Goal: Entertainment & Leisure: Consume media (video, audio)

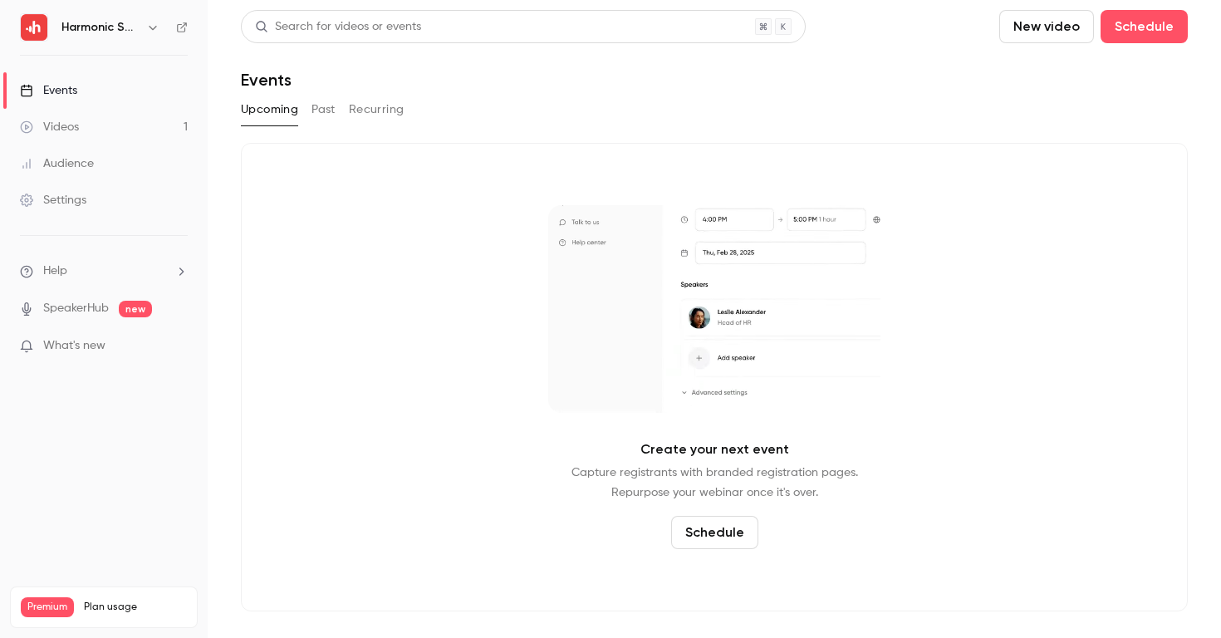
click at [135, 194] on link "Settings" at bounding box center [104, 200] width 208 height 37
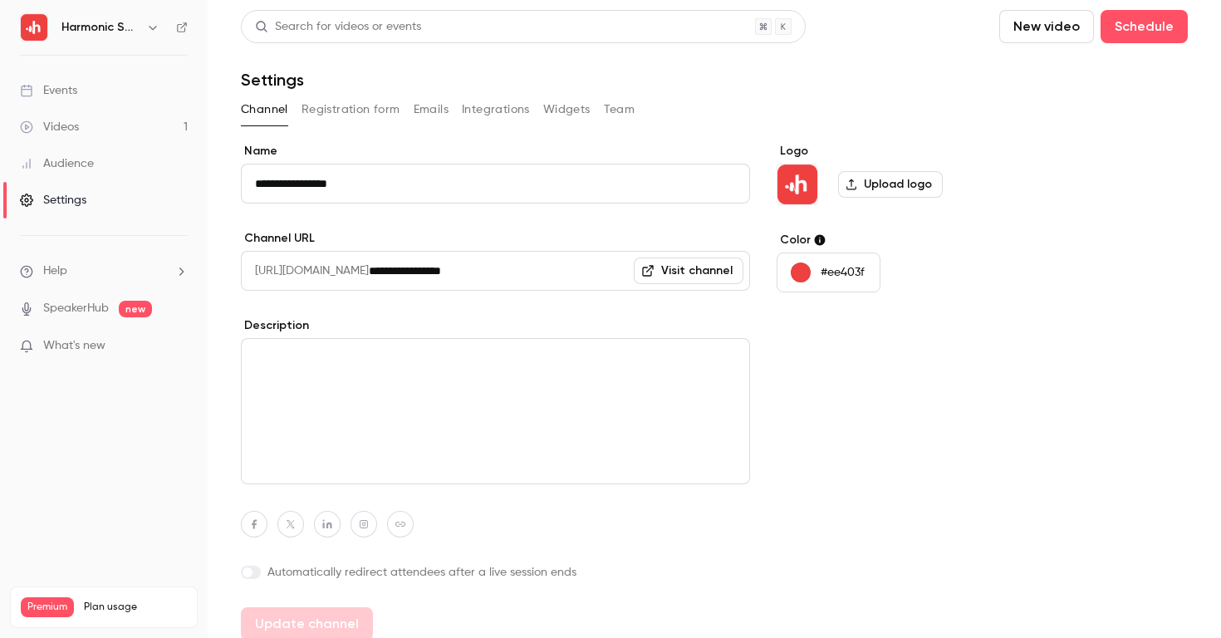
click at [145, 29] on button "button" at bounding box center [153, 27] width 20 height 20
click at [105, 170] on link "Audience" at bounding box center [104, 163] width 208 height 37
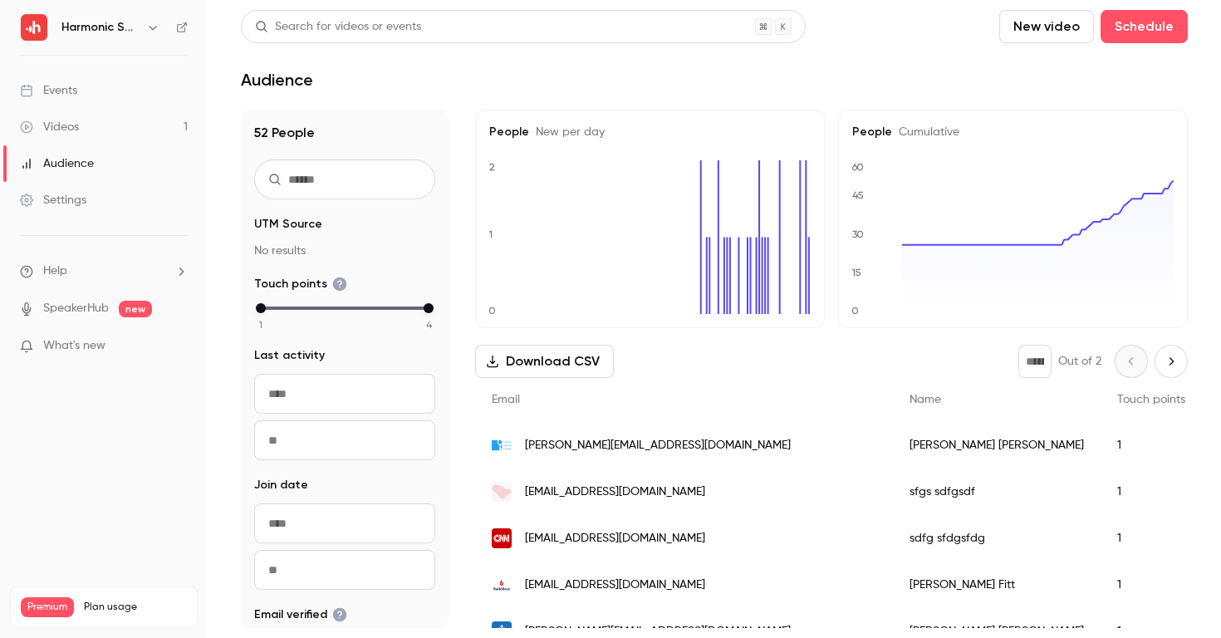
click at [76, 125] on div "Videos" at bounding box center [49, 127] width 59 height 17
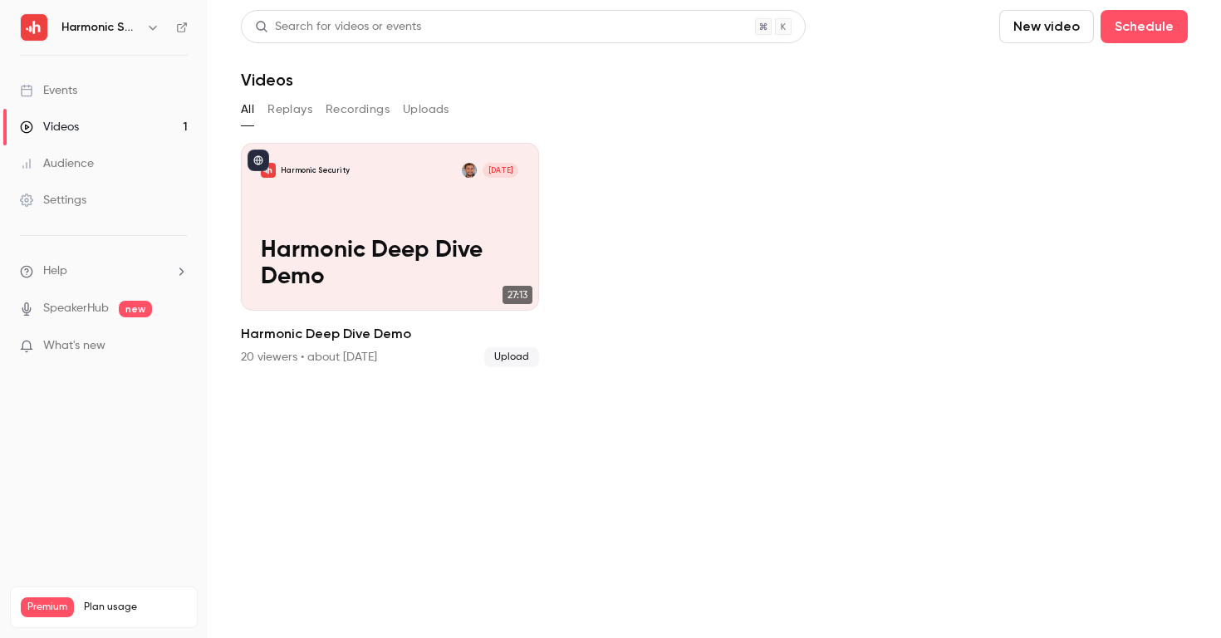
click at [111, 36] on div "Harmonic Security" at bounding box center [111, 27] width 101 height 20
click at [143, 25] on button "button" at bounding box center [153, 27] width 20 height 20
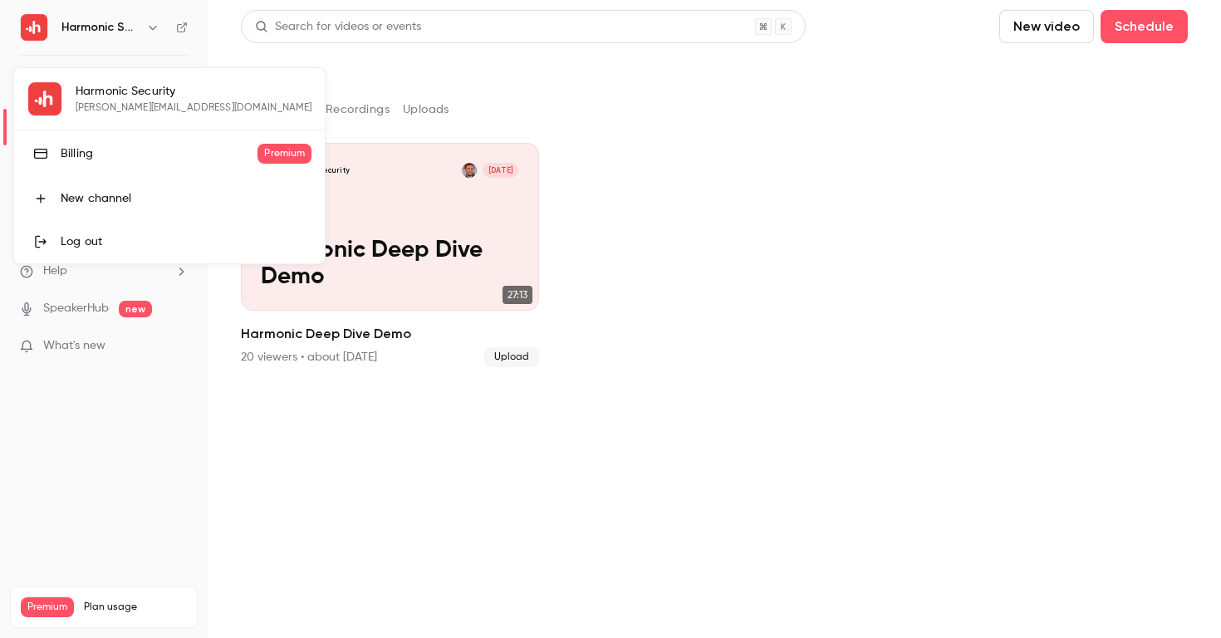
click at [142, 25] on div at bounding box center [610, 319] width 1221 height 638
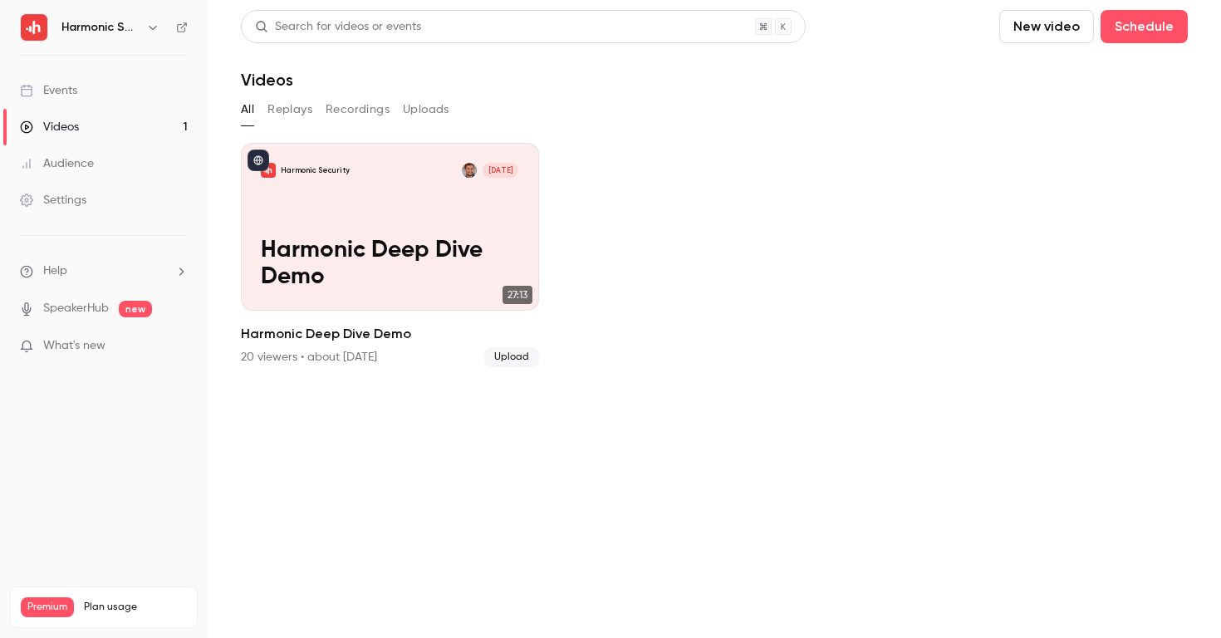
click at [73, 308] on link "SpeakerHub" at bounding box center [76, 308] width 66 height 17
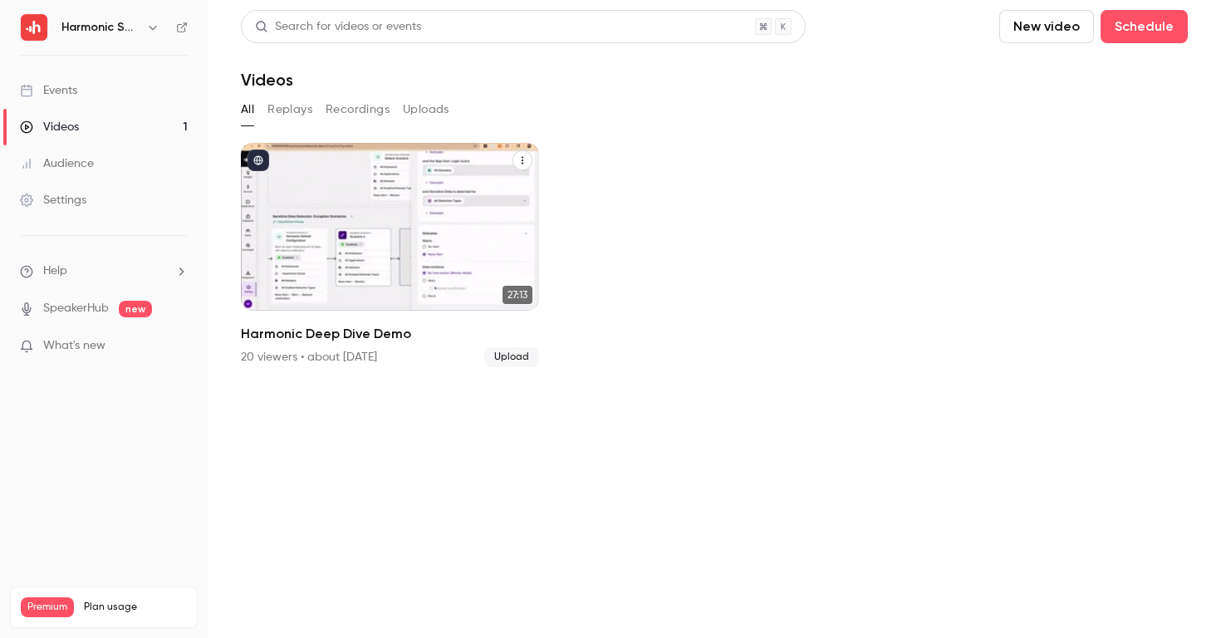
click at [307, 292] on div "Harmonic Security [DATE] Harmonic Deep Dive Demo" at bounding box center [390, 227] width 298 height 168
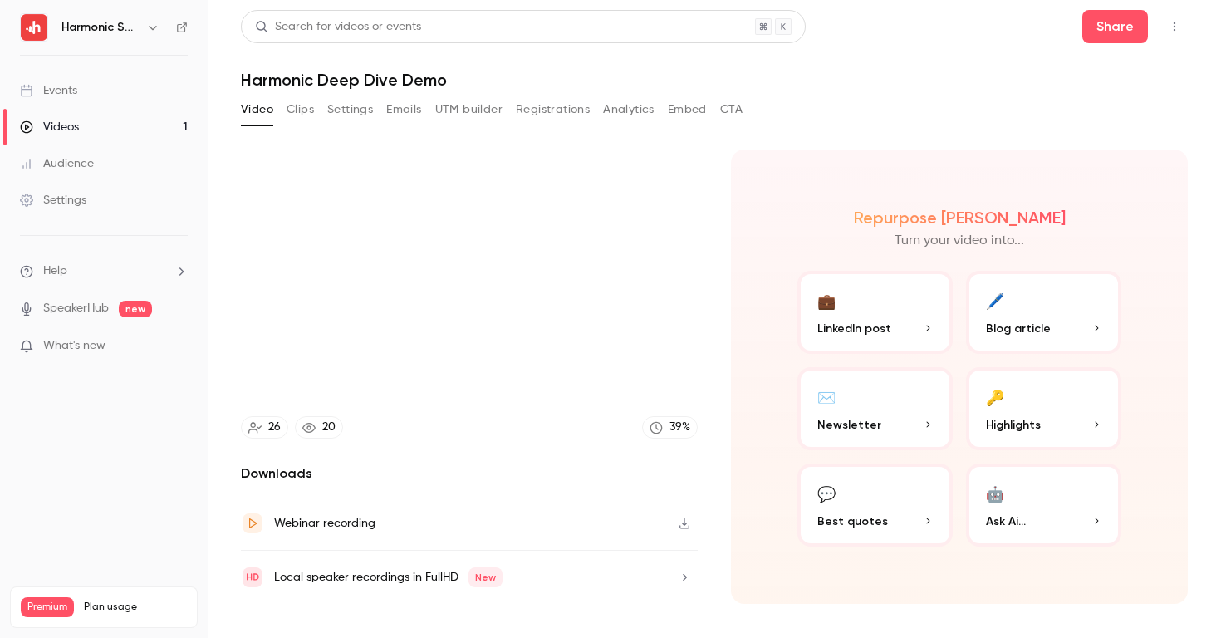
click at [297, 103] on button "Clips" at bounding box center [300, 109] width 27 height 27
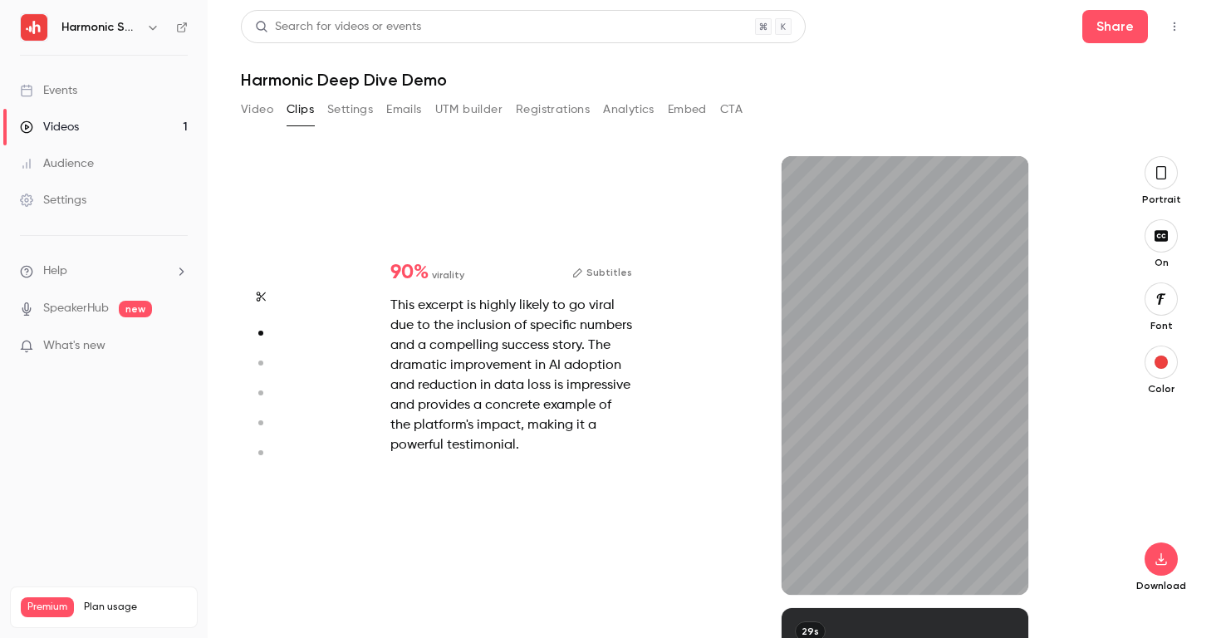
type input "*"
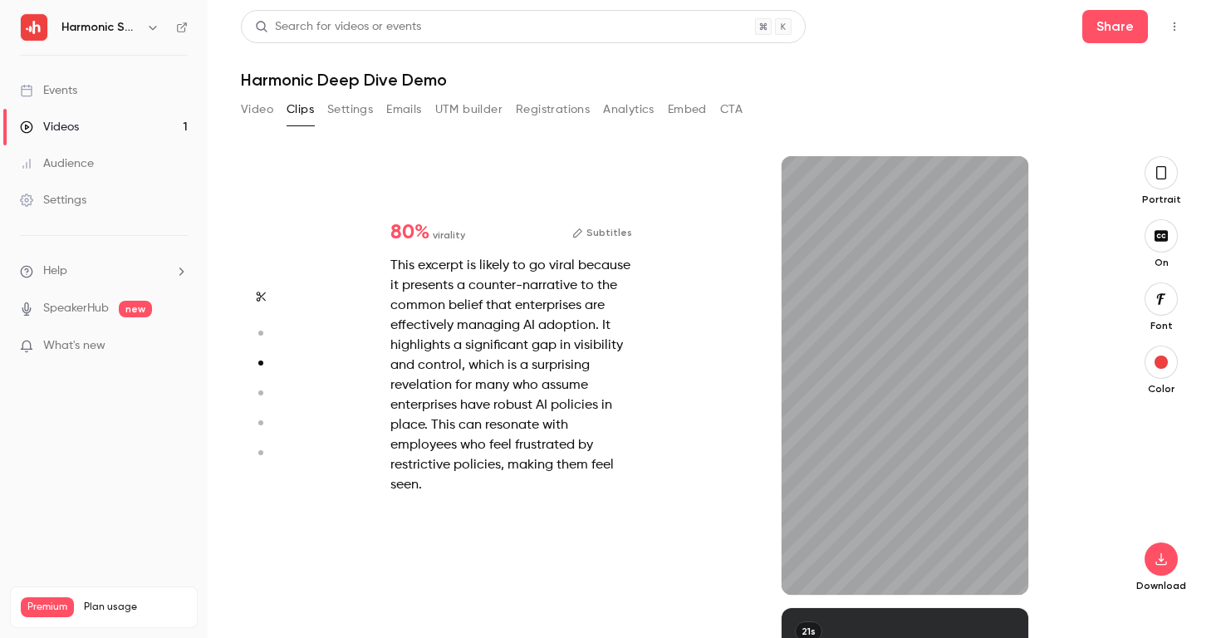
scroll to position [904, 0]
type input "*"
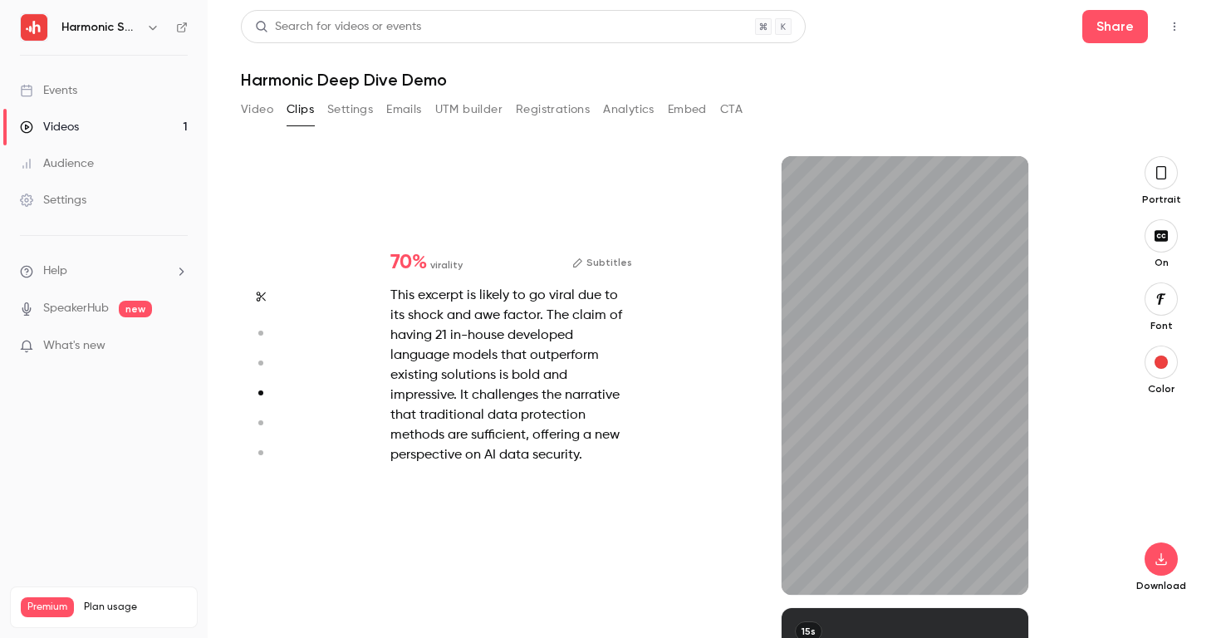
type input "*"
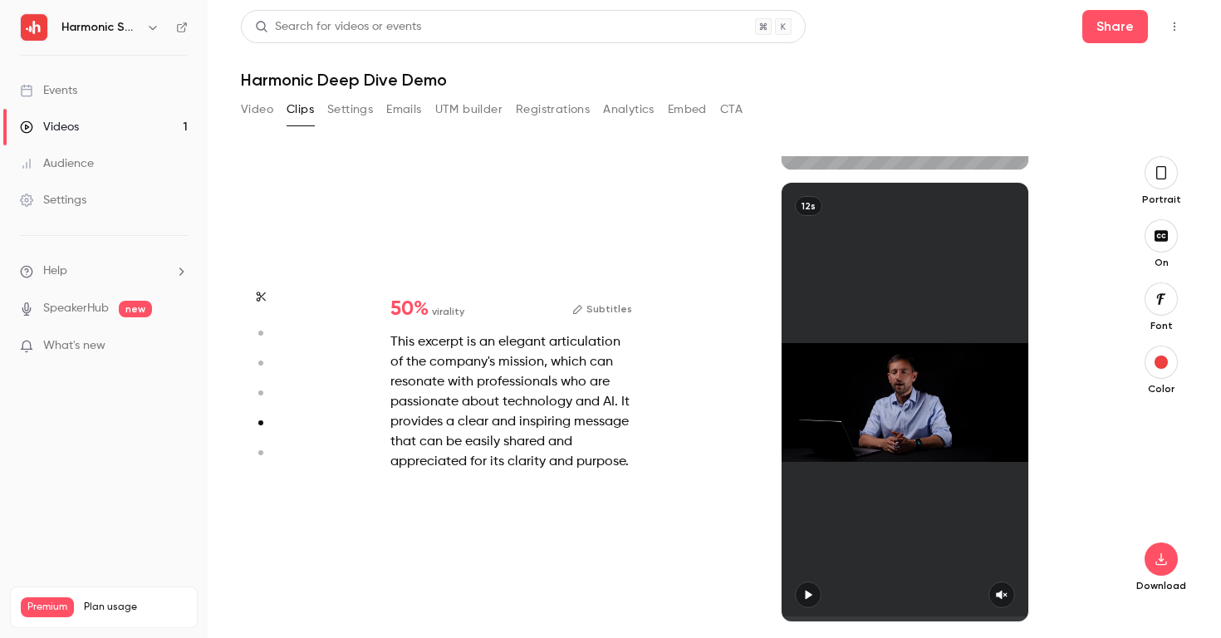
type input "*"
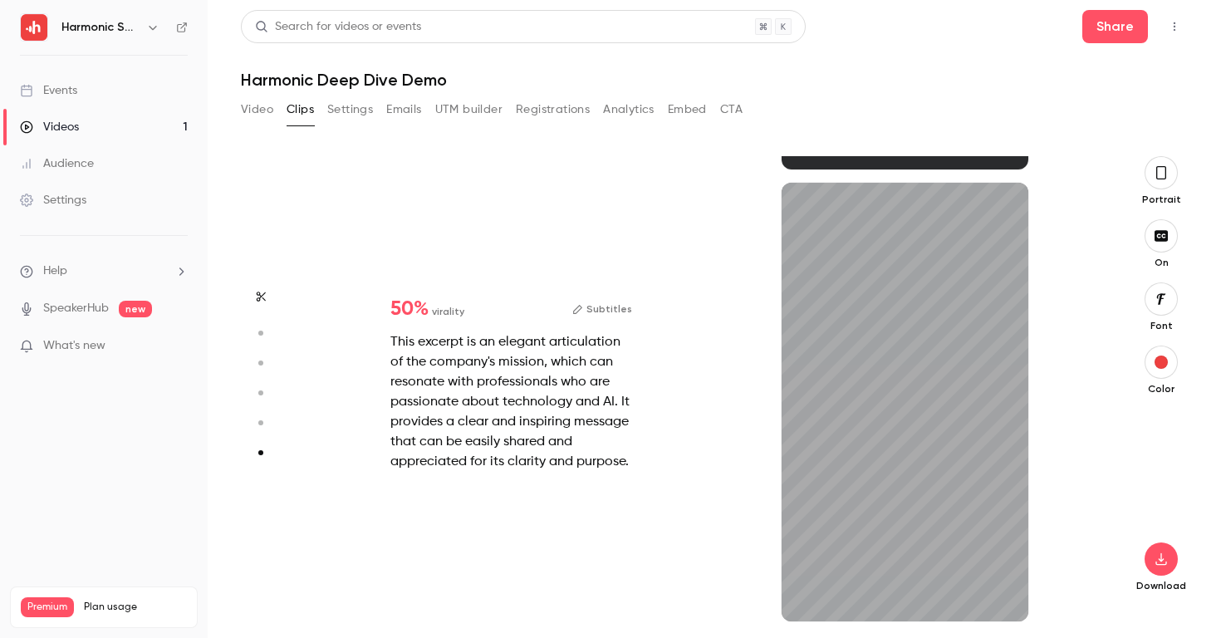
scroll to position [2233, 0]
type input "***"
click at [95, 141] on link "Videos 1" at bounding box center [104, 127] width 208 height 37
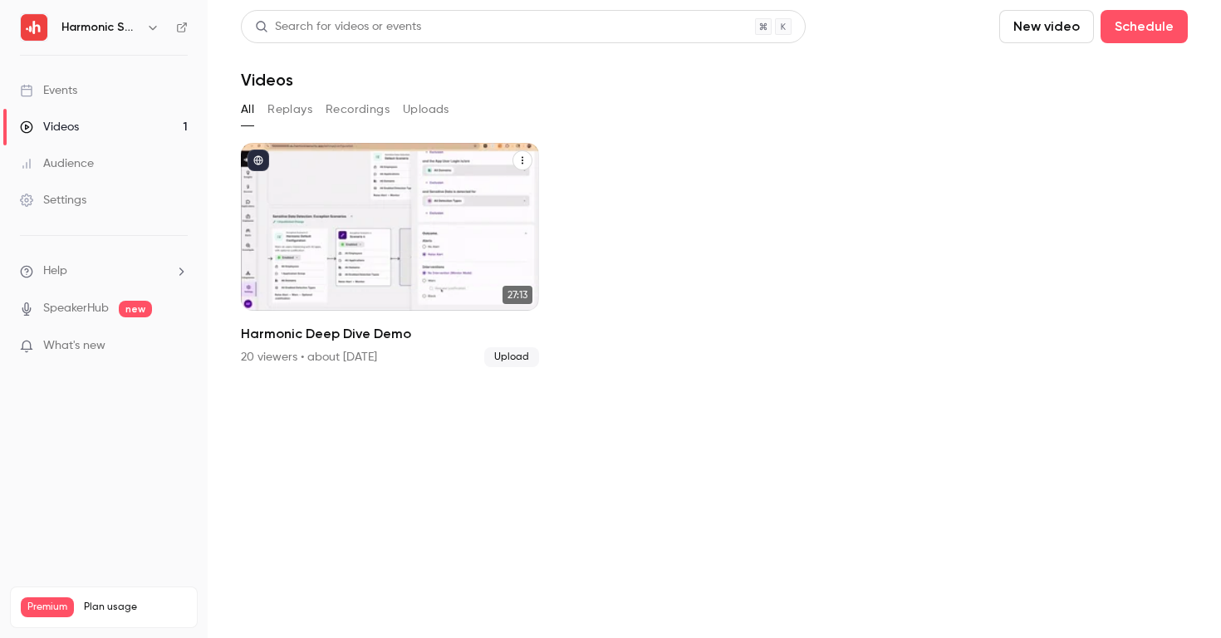
click at [409, 266] on p "Harmonic Deep Dive Demo" at bounding box center [390, 264] width 258 height 54
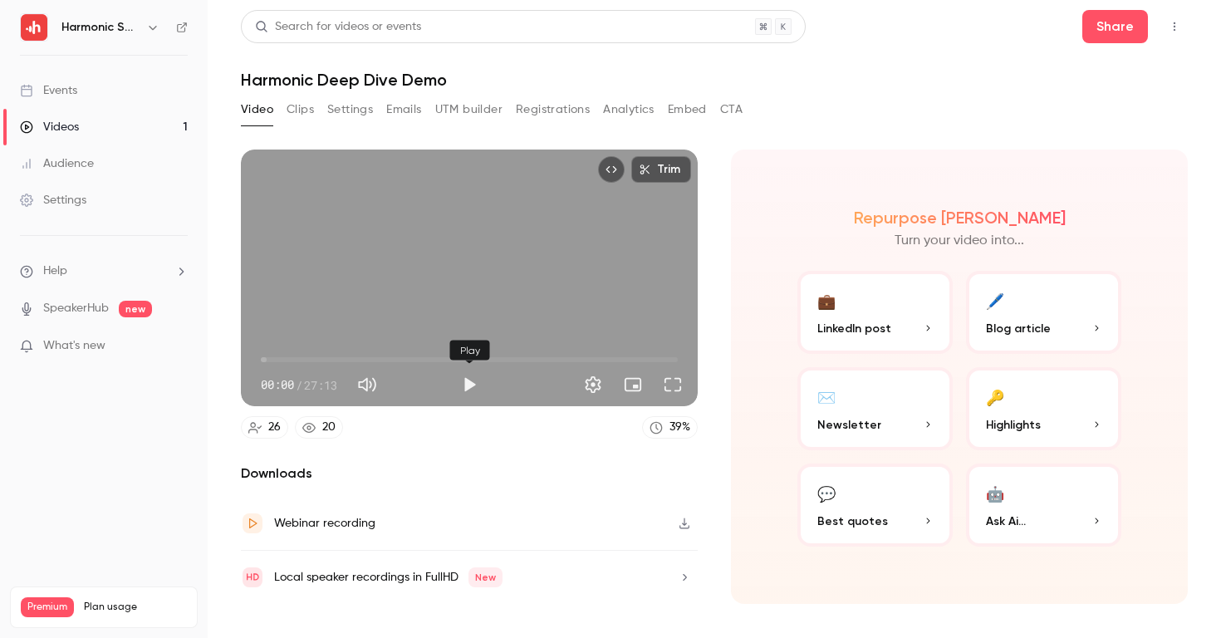
click at [464, 390] on button "Play" at bounding box center [469, 384] width 33 height 33
click at [310, 360] on span "00:00" at bounding box center [469, 359] width 417 height 27
click at [473, 386] on button "Pause" at bounding box center [469, 384] width 33 height 33
type input "***"
click at [1004, 330] on span "Blog article" at bounding box center [1018, 328] width 65 height 17
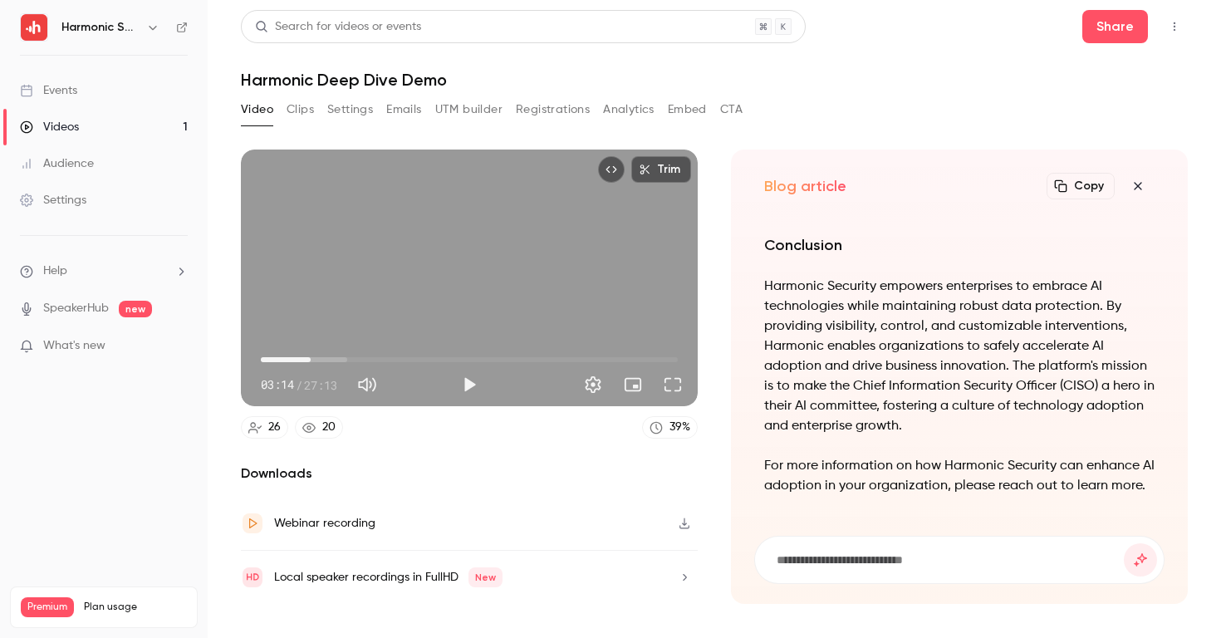
click at [107, 88] on link "Events" at bounding box center [104, 90] width 208 height 37
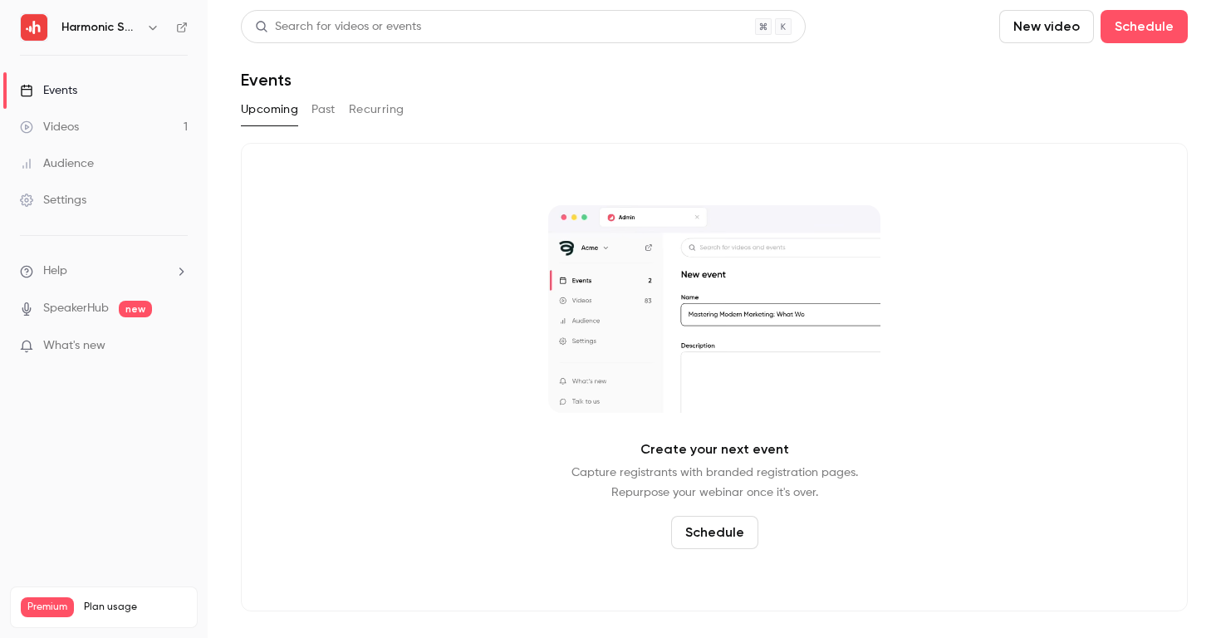
click at [1041, 32] on button "New video" at bounding box center [1046, 26] width 95 height 33
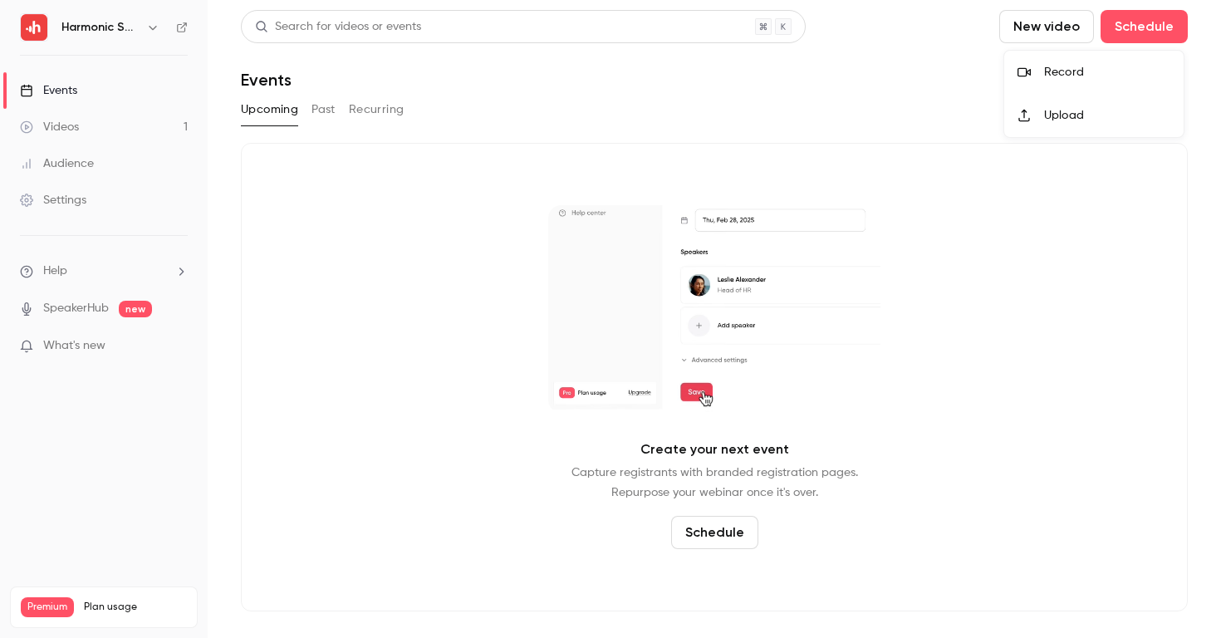
click at [1060, 86] on li "Record" at bounding box center [1093, 72] width 179 height 43
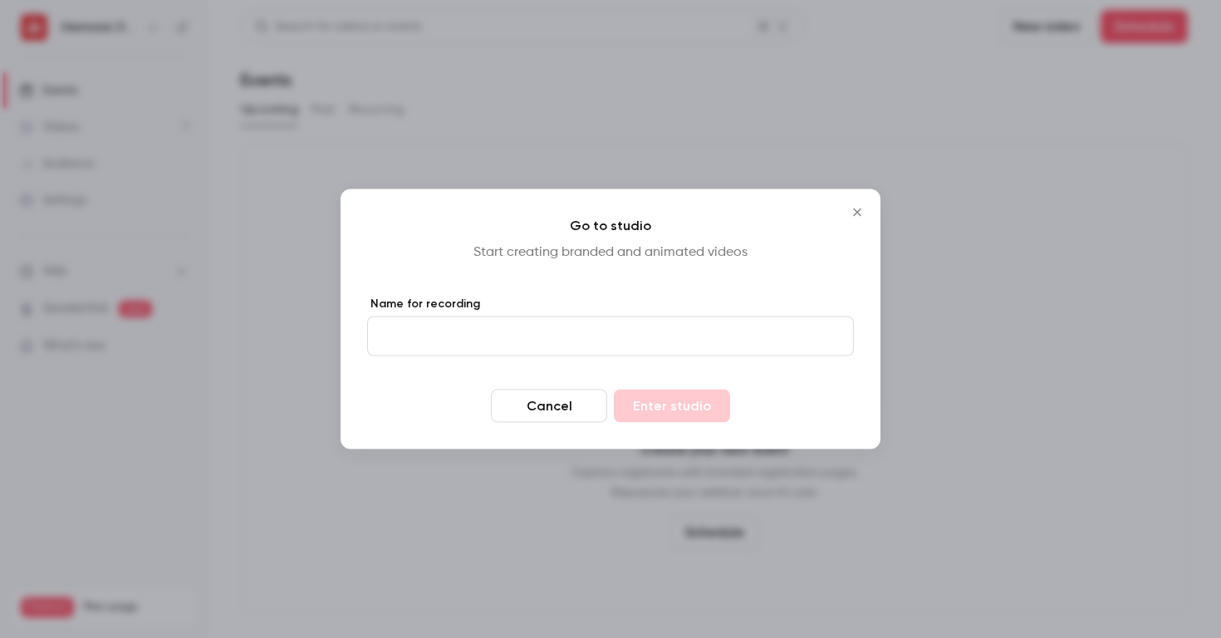
click at [421, 329] on input "Name for recording" at bounding box center [610, 337] width 487 height 40
type input "*******"
click at [614, 390] on button "Enter studio" at bounding box center [672, 406] width 116 height 33
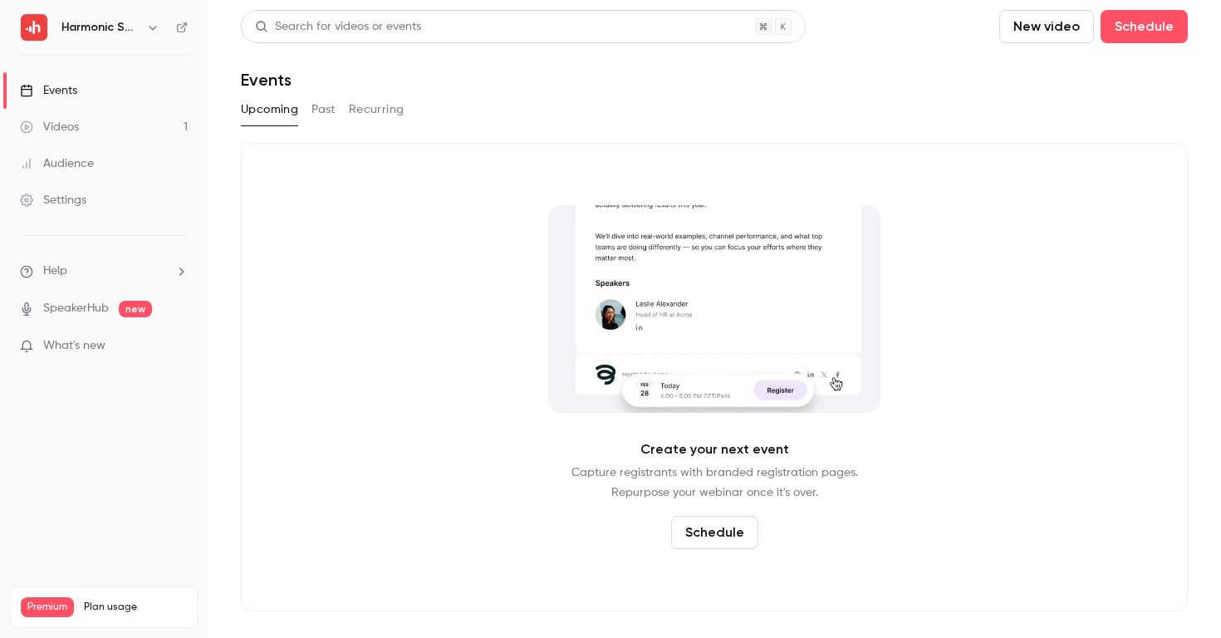
click at [168, 126] on link "Videos 1" at bounding box center [104, 127] width 208 height 37
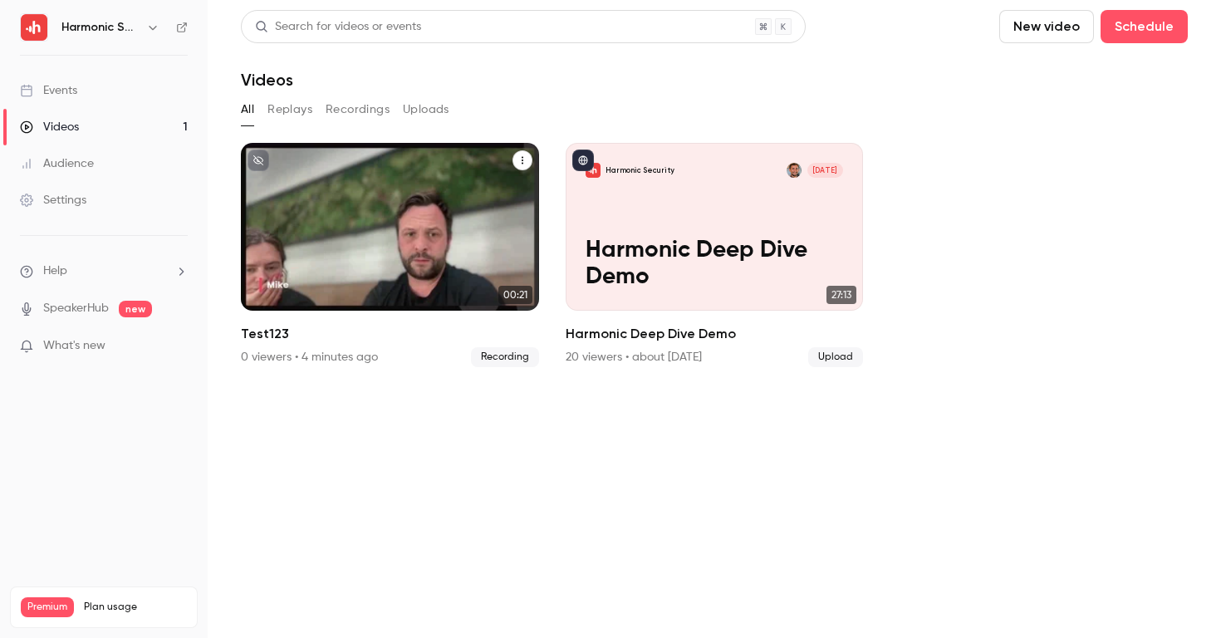
click at [526, 161] on icon "Test123" at bounding box center [523, 160] width 10 height 10
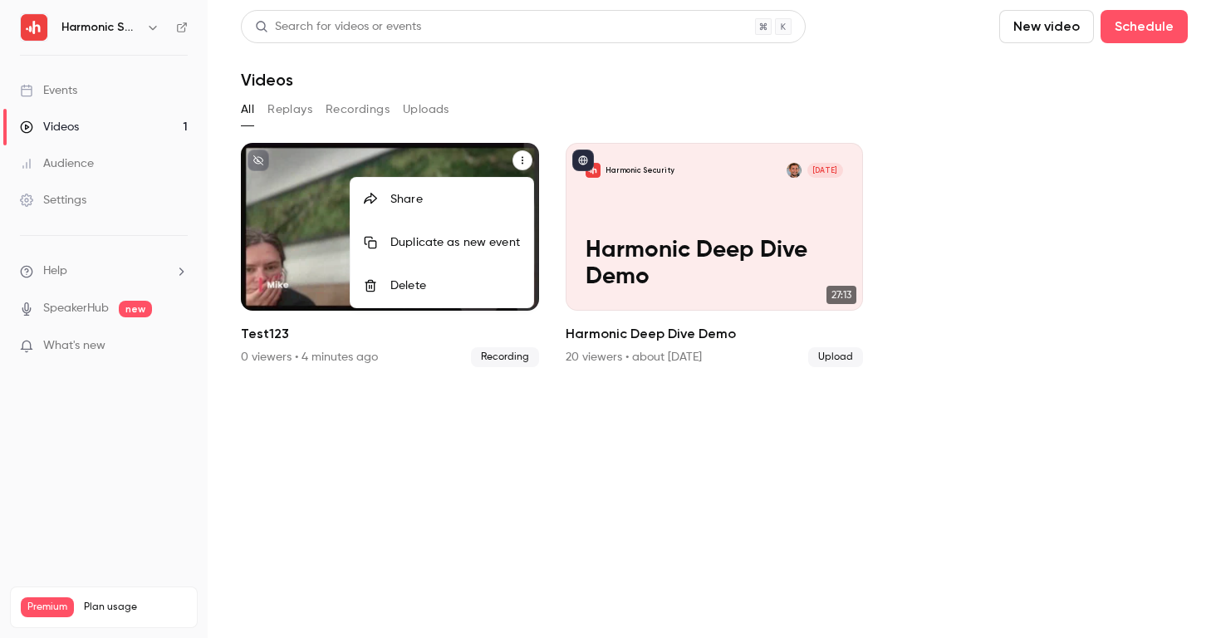
click at [417, 277] on li "Delete" at bounding box center [442, 285] width 183 height 43
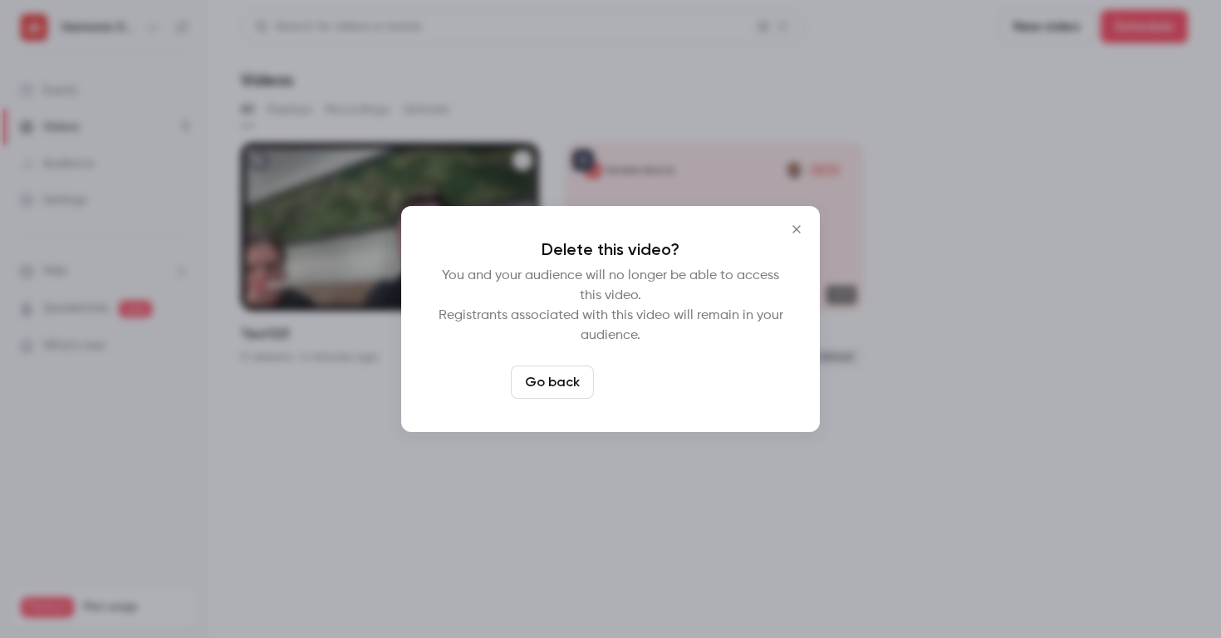
click at [677, 381] on button "Delete video" at bounding box center [656, 382] width 110 height 33
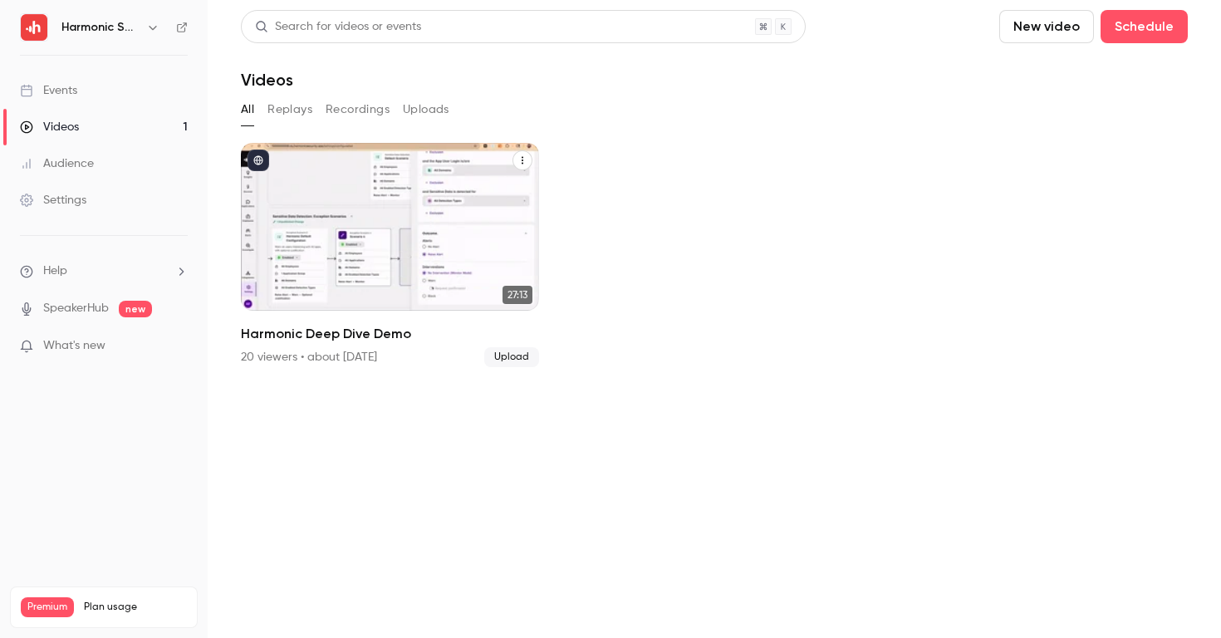
click at [525, 164] on icon "Harmonic Deep Dive Demo" at bounding box center [523, 160] width 10 height 10
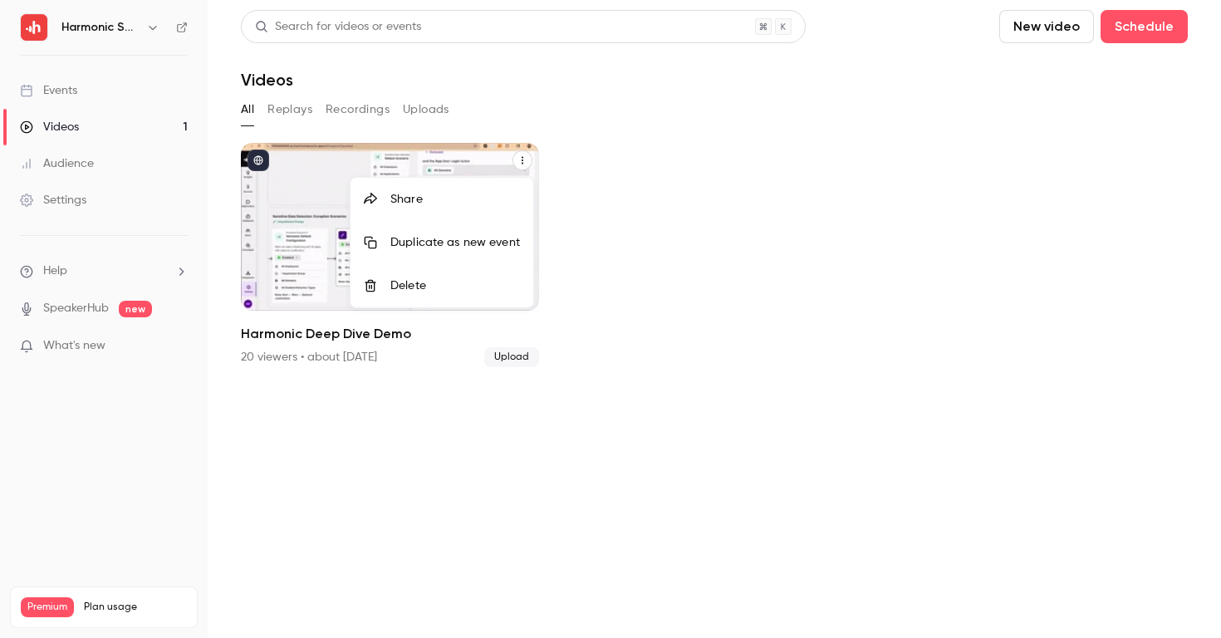
click at [573, 154] on div at bounding box center [610, 319] width 1221 height 638
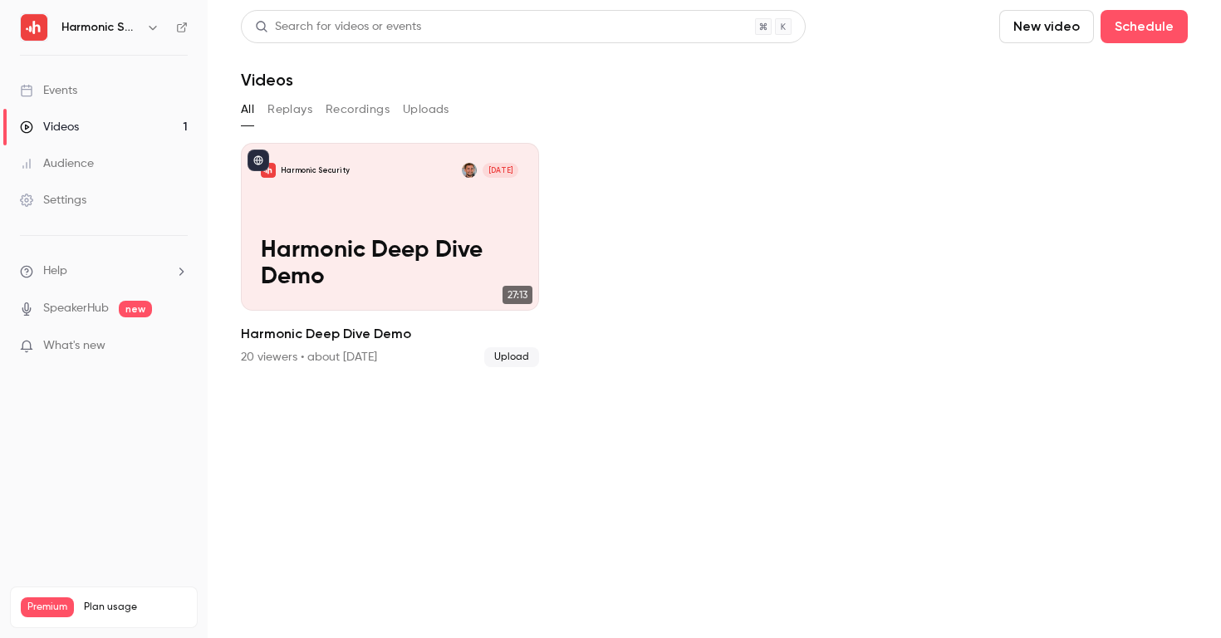
click at [277, 110] on button "Replays" at bounding box center [290, 109] width 45 height 27
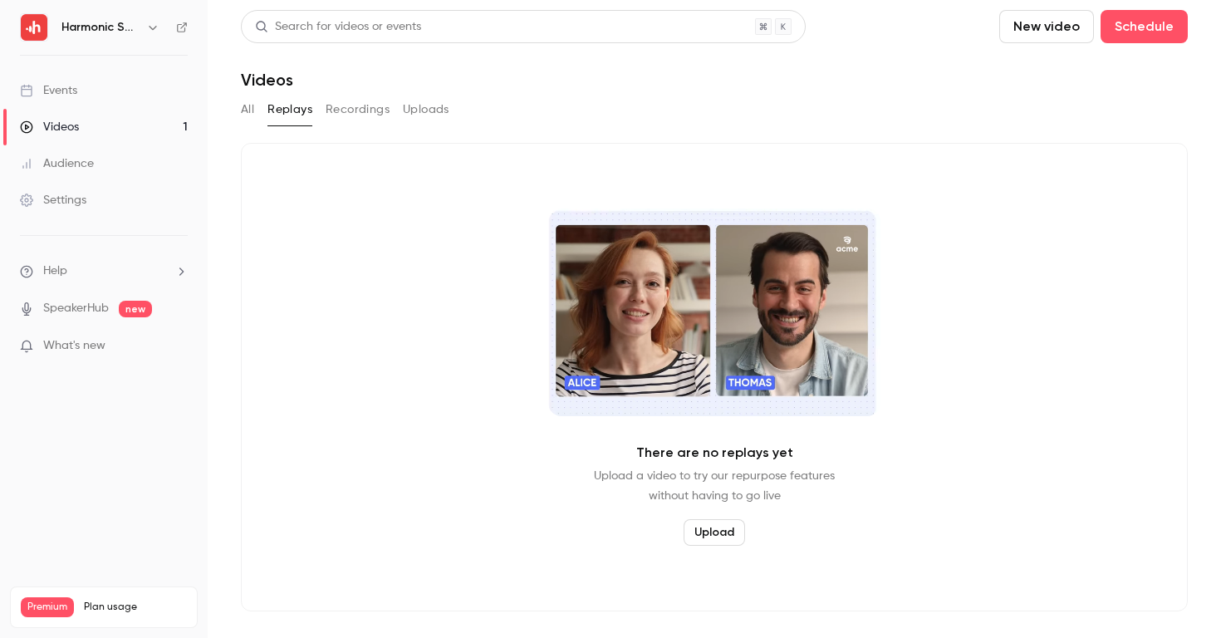
click at [364, 101] on button "Recordings" at bounding box center [358, 109] width 64 height 27
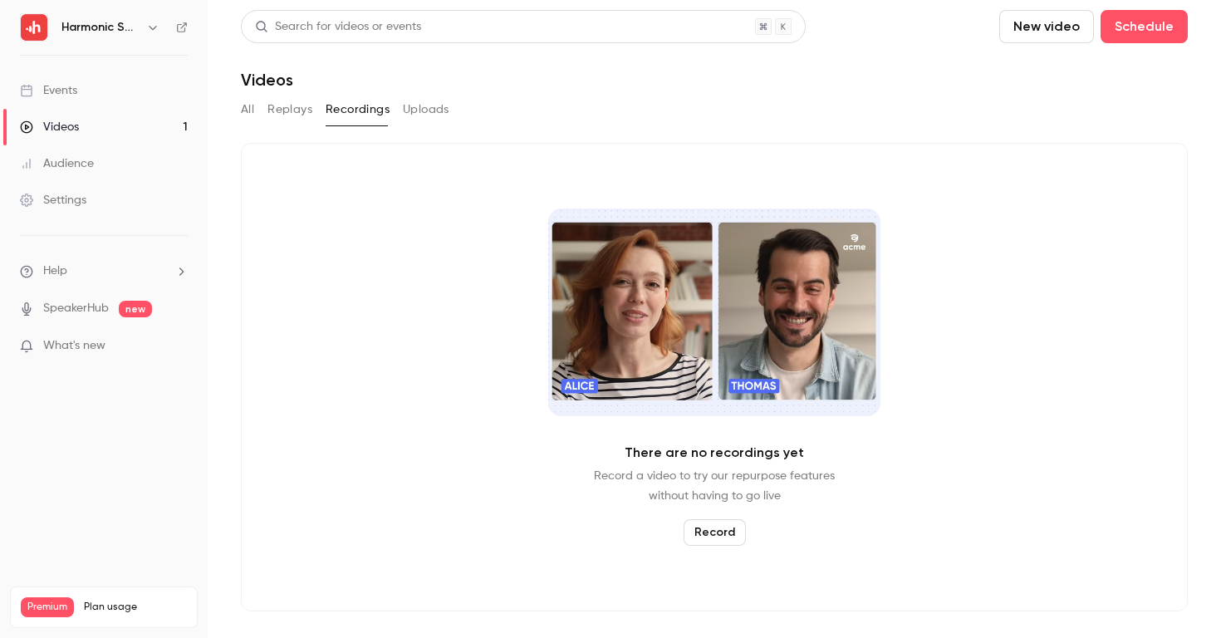
click at [428, 110] on button "Uploads" at bounding box center [426, 109] width 47 height 27
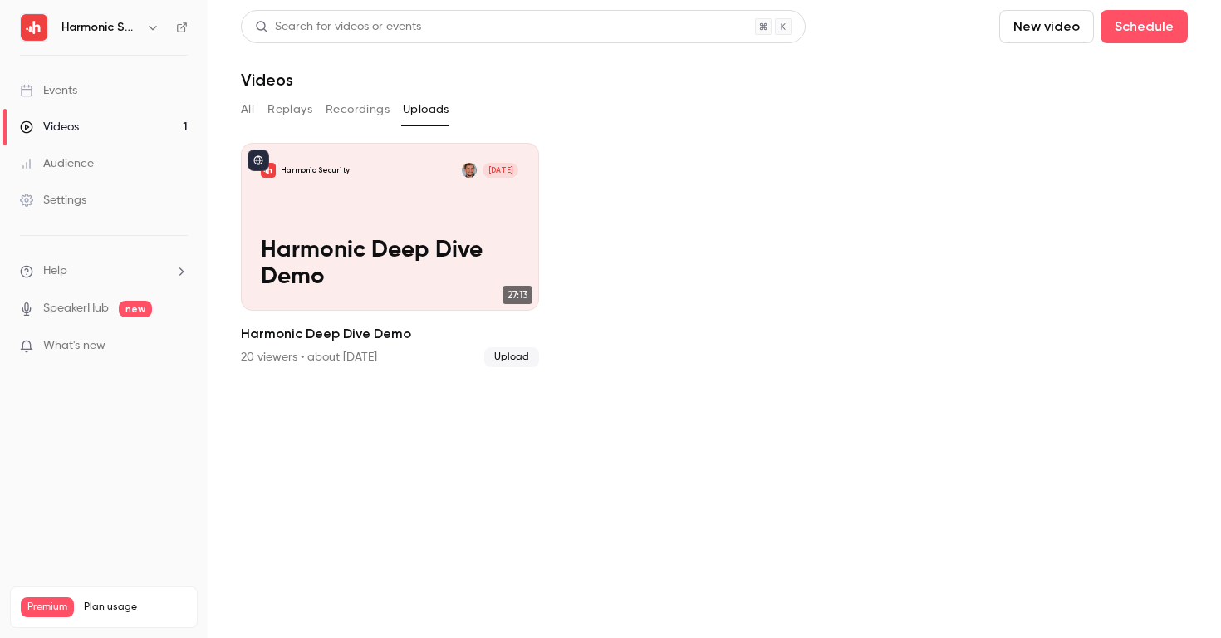
click at [120, 159] on link "Audience" at bounding box center [104, 163] width 208 height 37
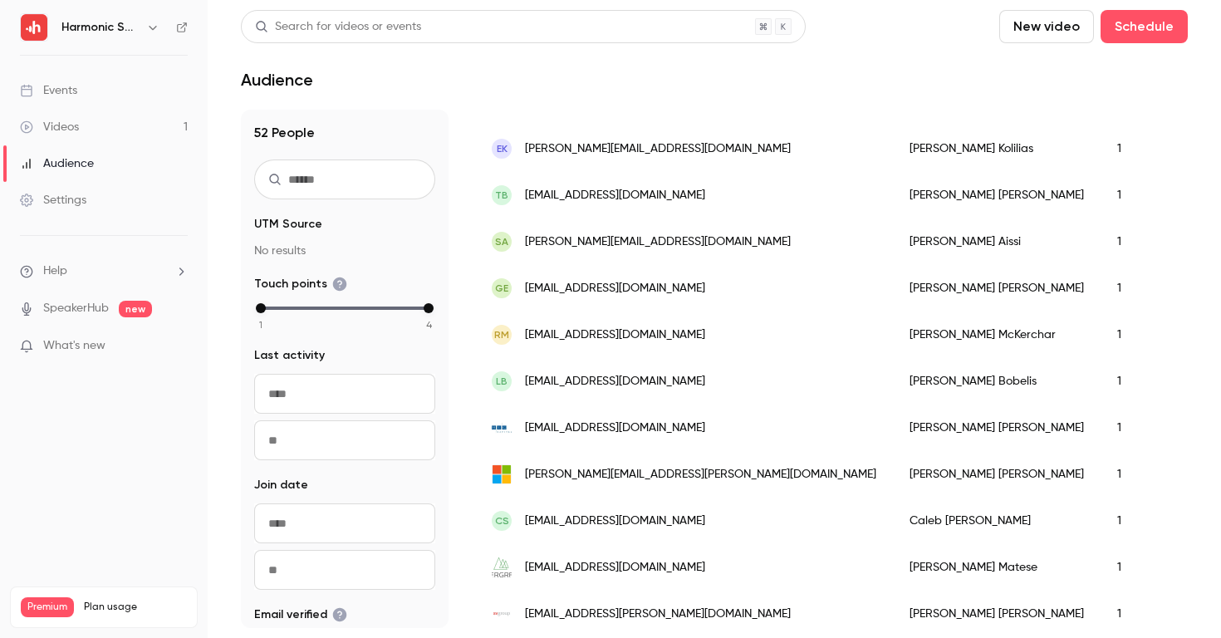
click at [893, 514] on div "[PERSON_NAME]" at bounding box center [997, 521] width 208 height 47
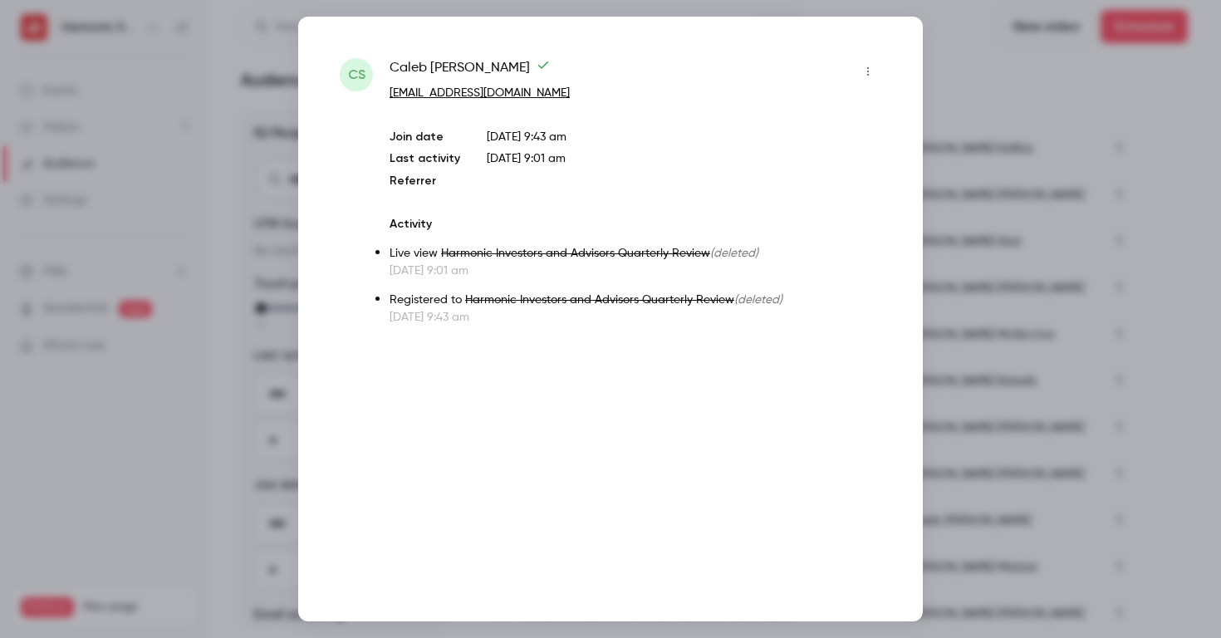
click at [946, 59] on div at bounding box center [610, 319] width 1221 height 638
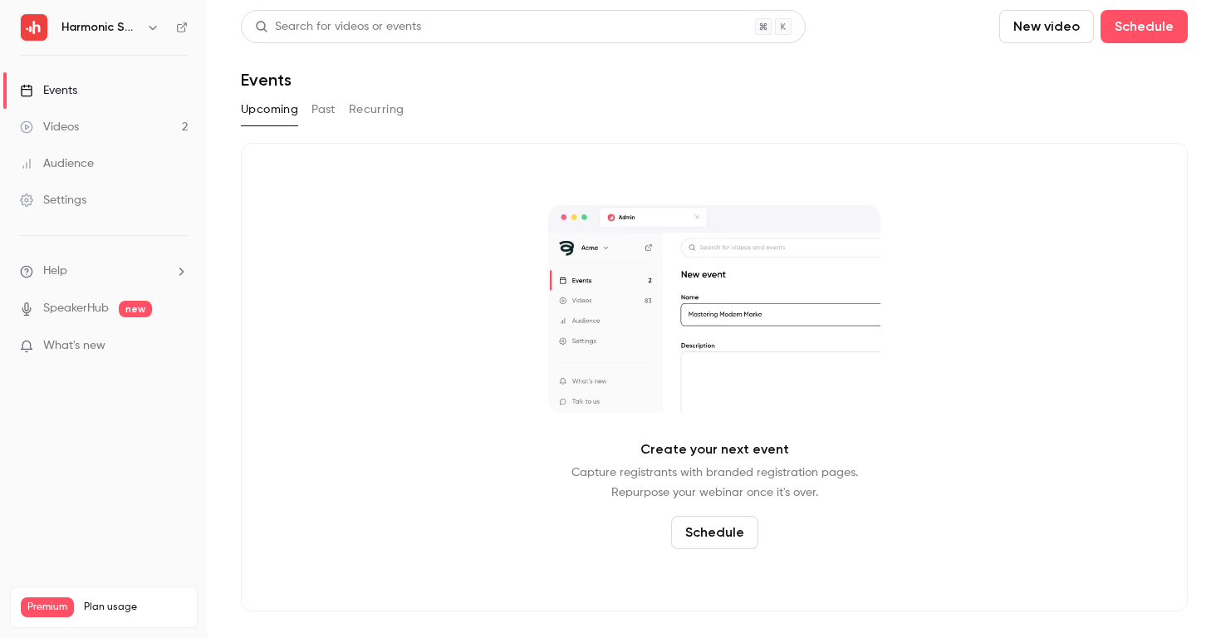
click at [117, 119] on link "Videos 2" at bounding box center [104, 127] width 208 height 37
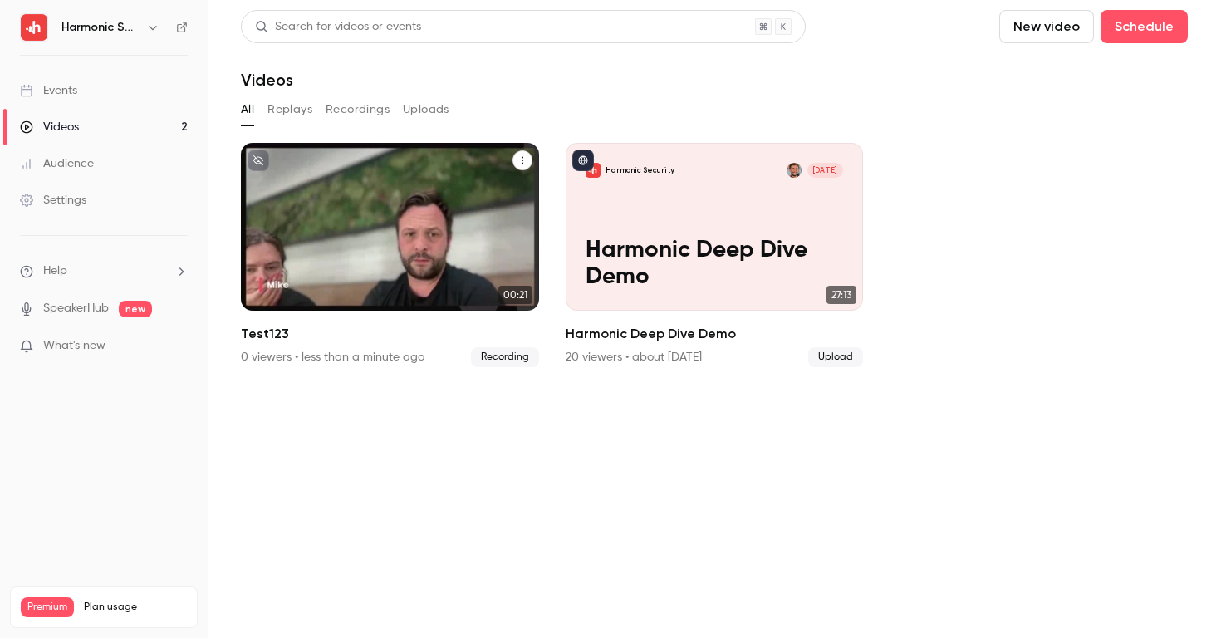
click at [484, 263] on p "Test123" at bounding box center [390, 276] width 258 height 27
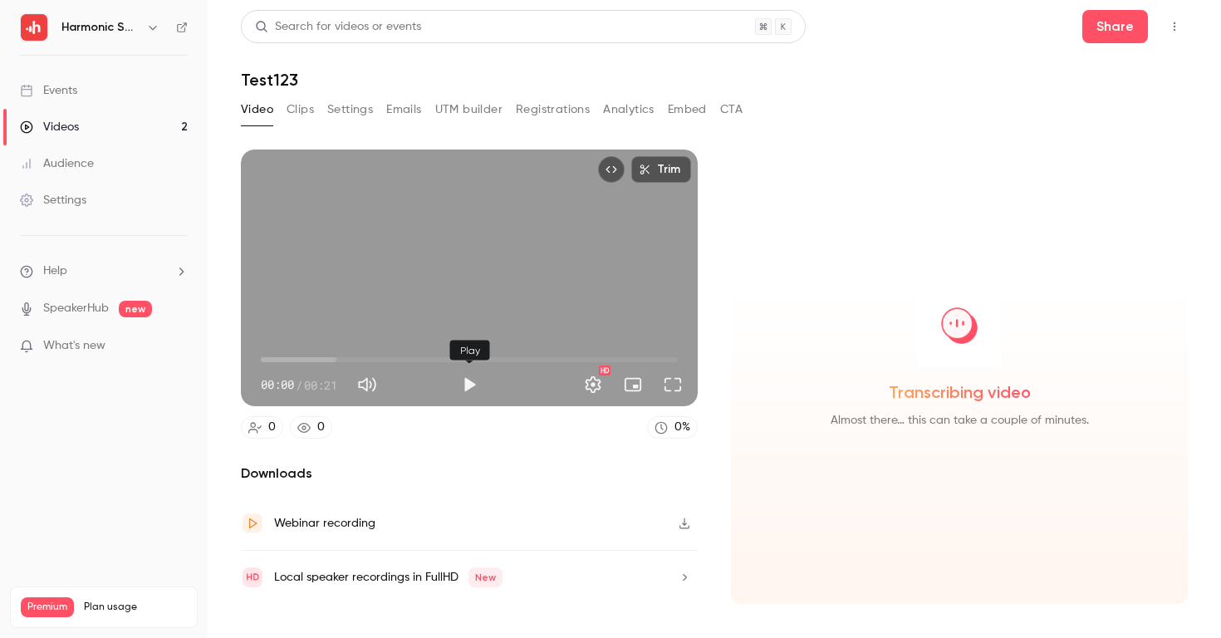
click at [459, 391] on button "Play" at bounding box center [469, 384] width 33 height 33
click at [390, 359] on span "00:01" at bounding box center [469, 359] width 417 height 27
click at [460, 356] on span "00:07" at bounding box center [469, 359] width 417 height 27
click at [538, 352] on span "00:10" at bounding box center [469, 359] width 417 height 27
click at [606, 348] on span "00:15" at bounding box center [469, 359] width 417 height 27
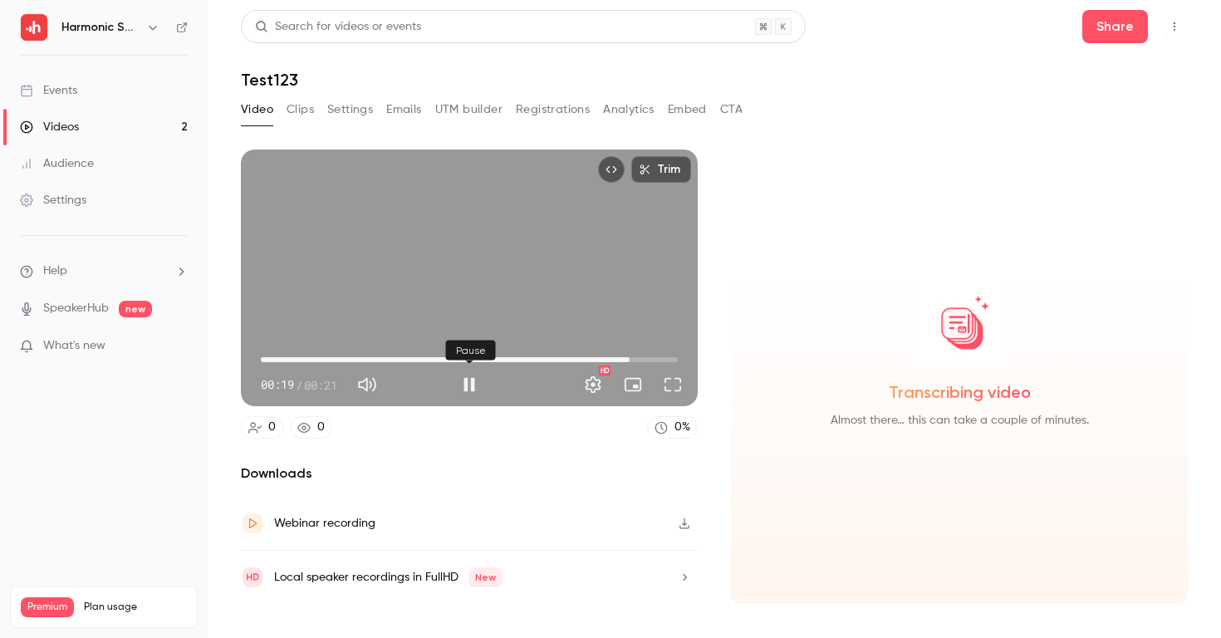
click at [469, 386] on button "Pause" at bounding box center [469, 384] width 33 height 33
type input "****"
